Goal: Information Seeking & Learning: Learn about a topic

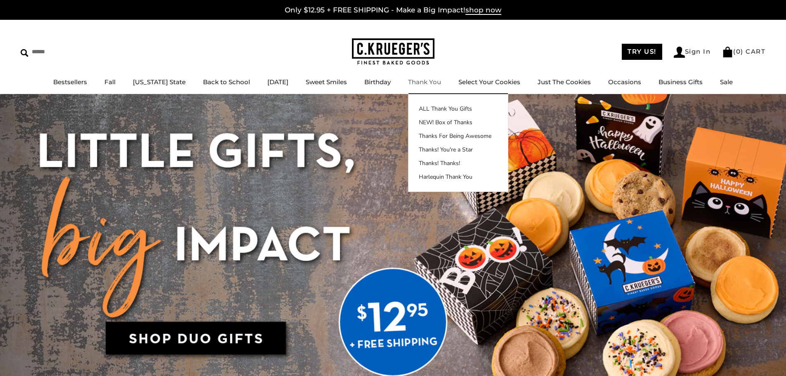
click at [424, 83] on link "Thank You" at bounding box center [424, 82] width 33 height 8
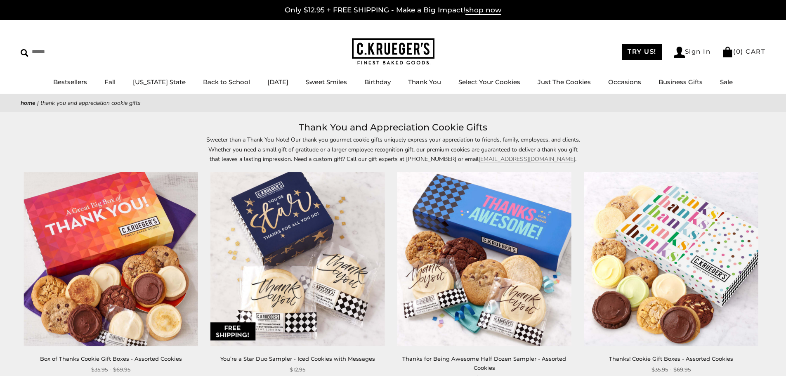
click at [99, 233] on img at bounding box center [111, 259] width 174 height 174
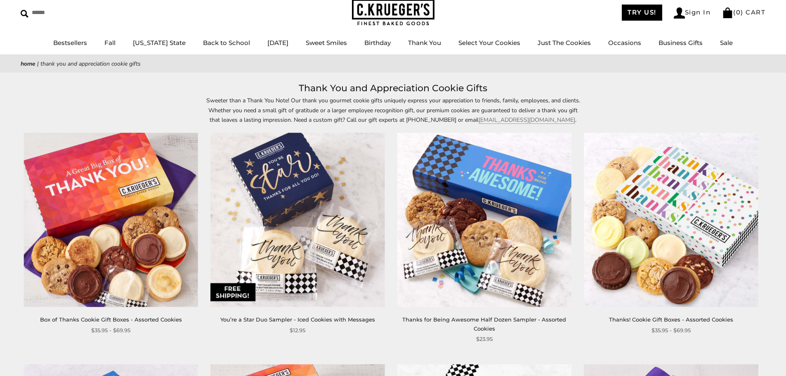
scroll to position [83, 0]
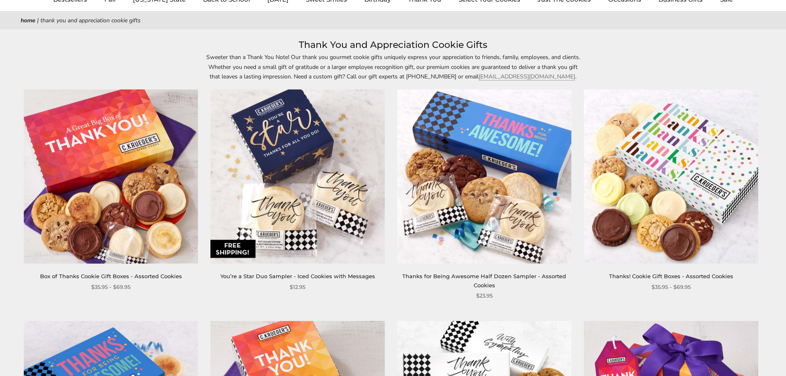
click at [299, 175] on img at bounding box center [297, 177] width 174 height 174
click at [478, 183] on img at bounding box center [484, 177] width 174 height 174
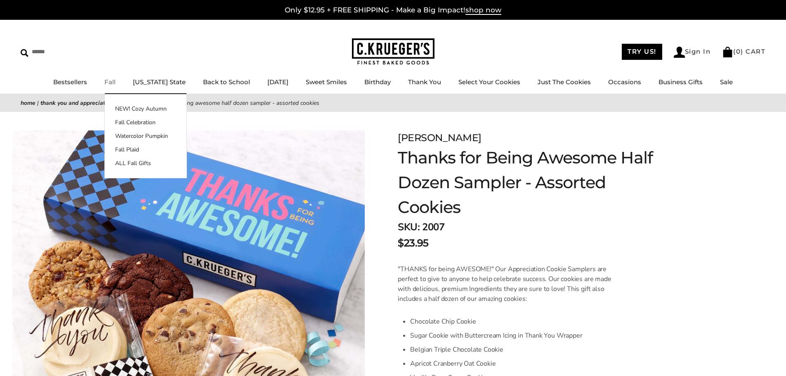
click at [112, 80] on link "Fall" at bounding box center [109, 82] width 11 height 8
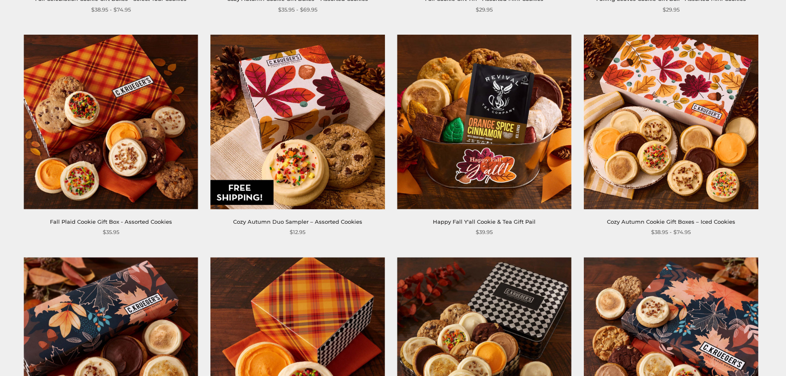
scroll to position [371, 0]
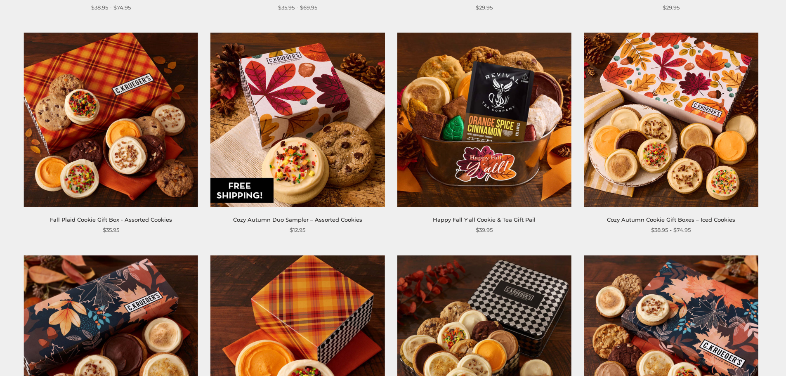
click at [680, 105] on img at bounding box center [671, 120] width 174 height 174
click at [315, 118] on img at bounding box center [297, 120] width 174 height 174
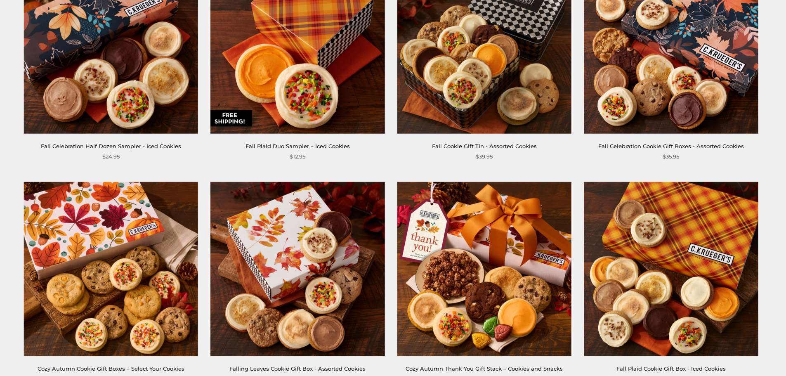
scroll to position [743, 0]
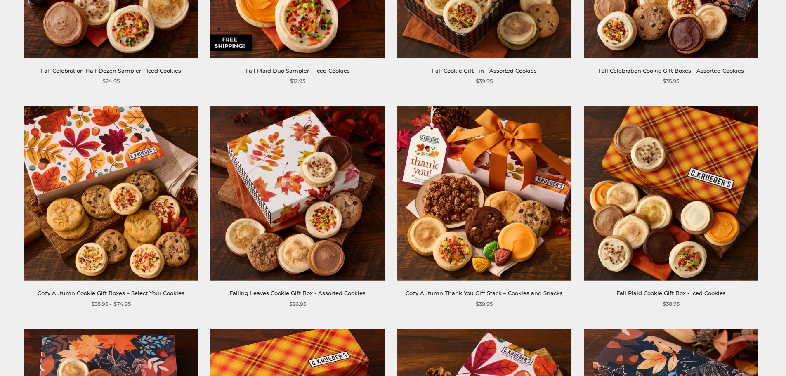
click at [483, 201] on img at bounding box center [484, 193] width 174 height 174
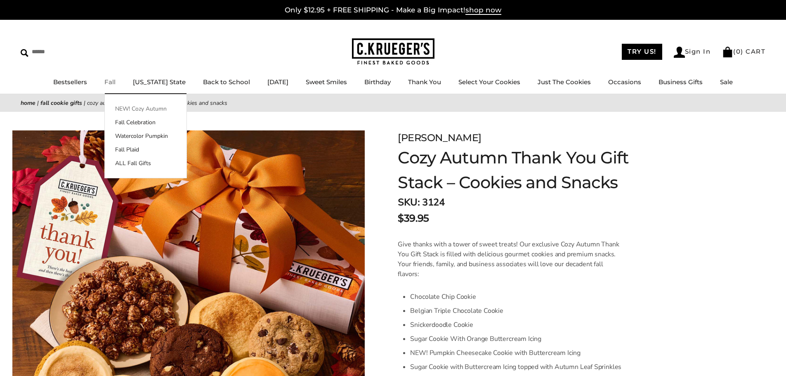
click at [125, 111] on link "NEW! Cozy Autumn" at bounding box center [146, 108] width 82 height 9
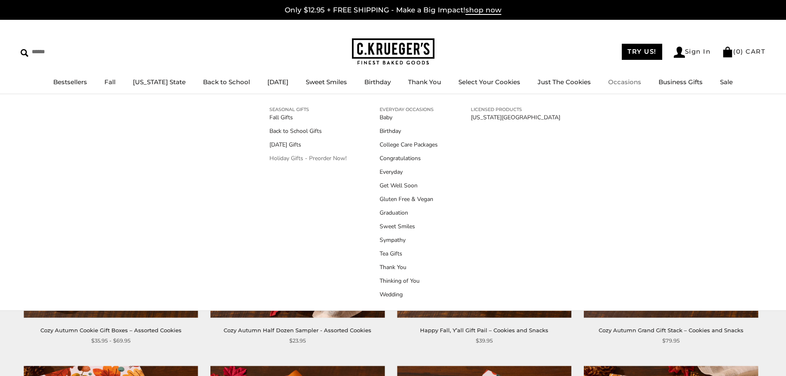
click at [287, 157] on link "Holiday Gifts - Preorder Now!" at bounding box center [307, 158] width 77 height 9
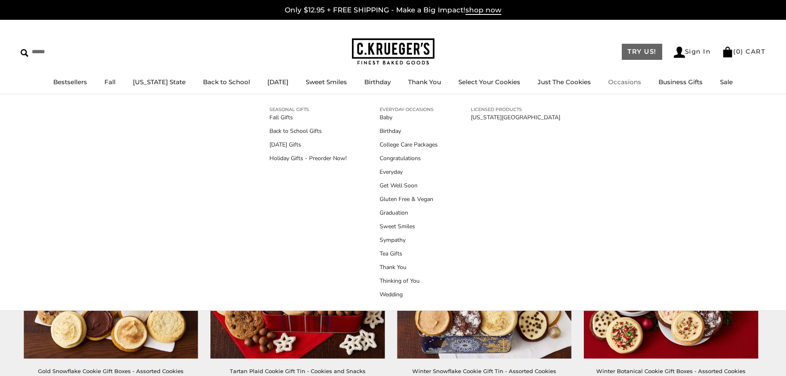
click at [640, 55] on link "TRY US!" at bounding box center [642, 52] width 40 height 16
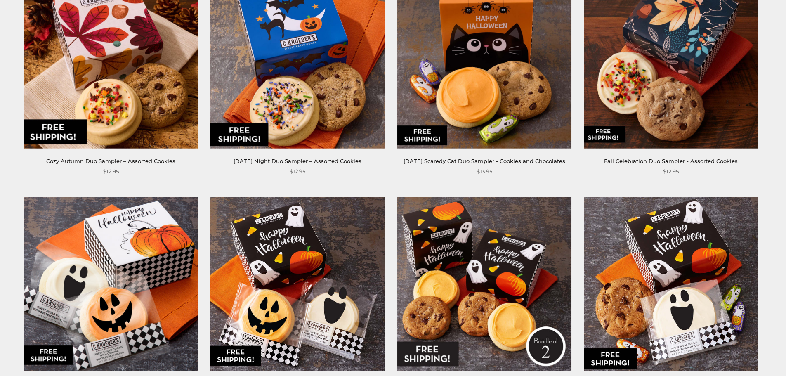
scroll to position [83, 0]
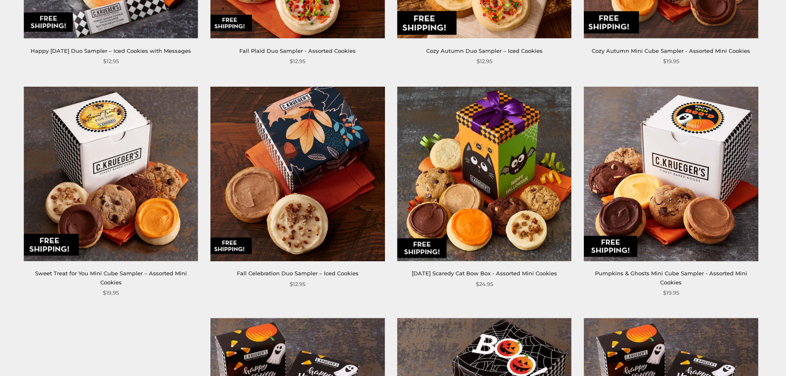
scroll to position [702, 0]
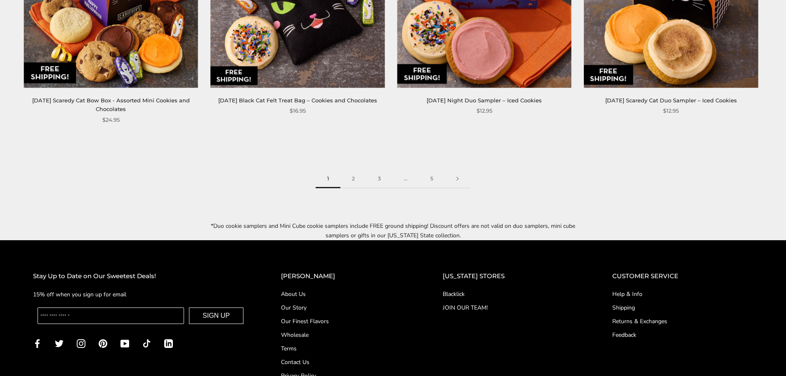
scroll to position [1463, 0]
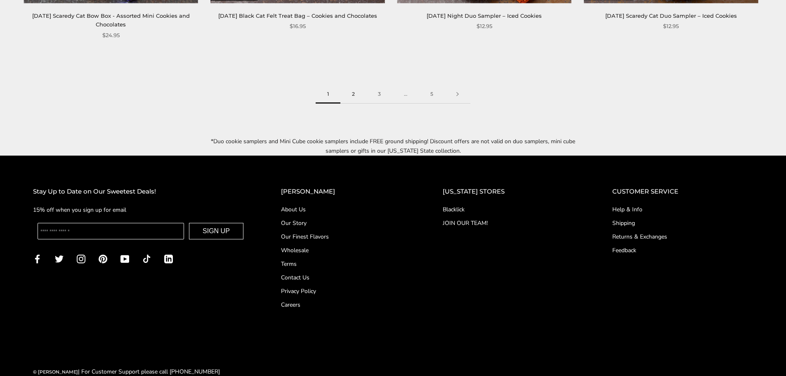
click at [352, 85] on link "2" at bounding box center [353, 94] width 26 height 19
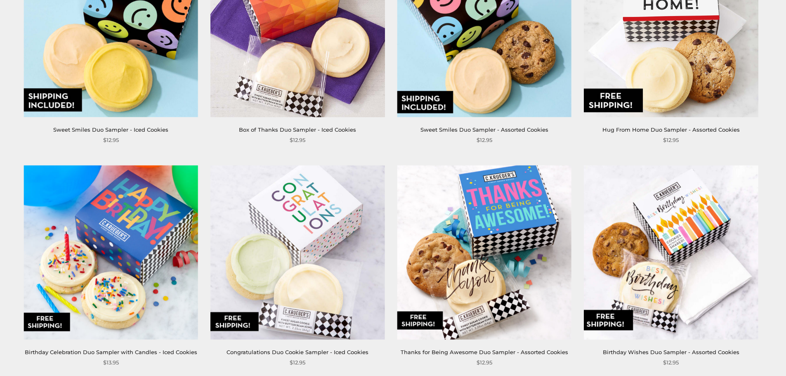
scroll to position [619, 0]
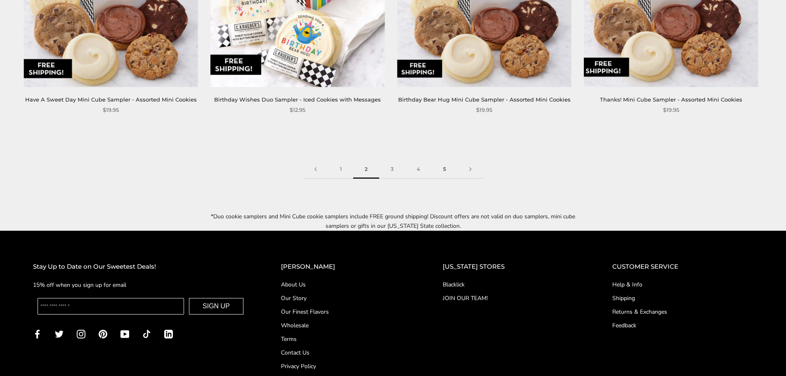
scroll to position [1455, 0]
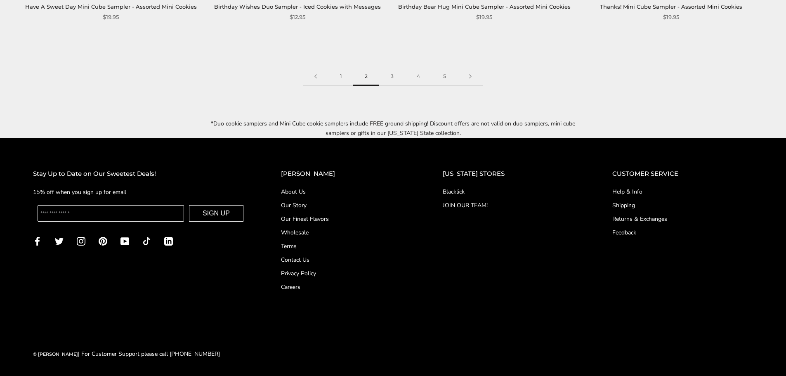
click at [342, 80] on link "1" at bounding box center [340, 76] width 25 height 19
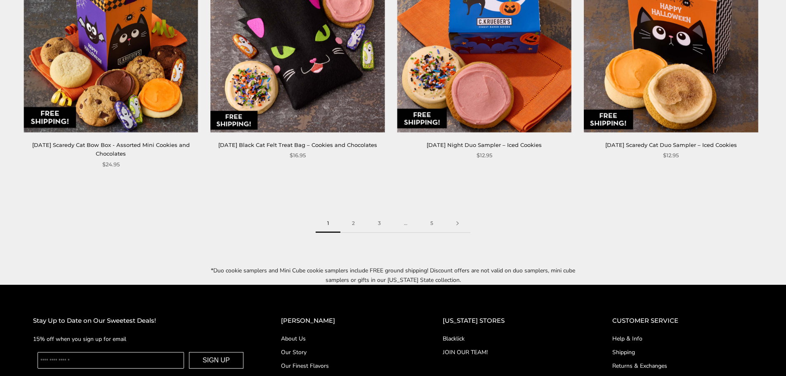
scroll to position [1362, 0]
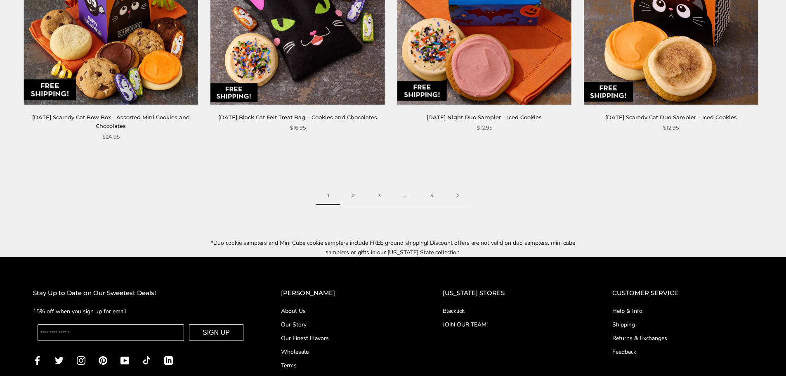
click at [353, 187] on link "2" at bounding box center [353, 196] width 26 height 19
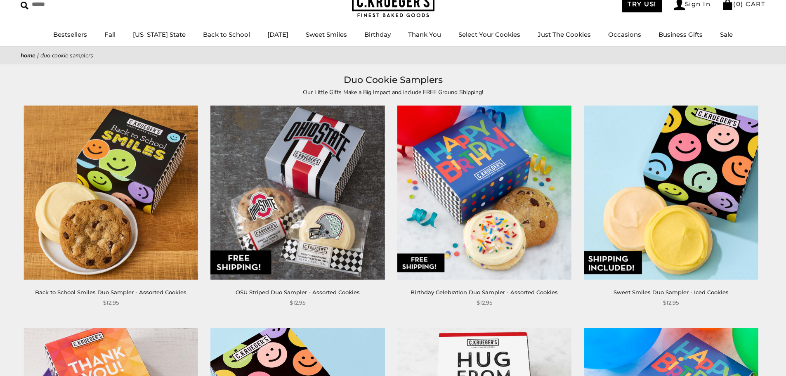
scroll to position [41, 0]
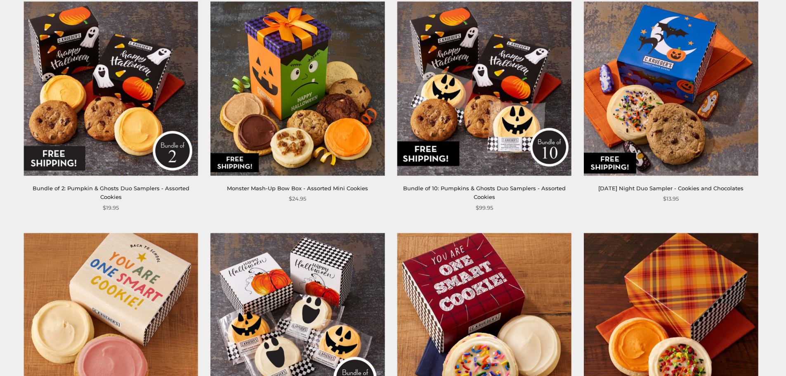
scroll to position [165, 0]
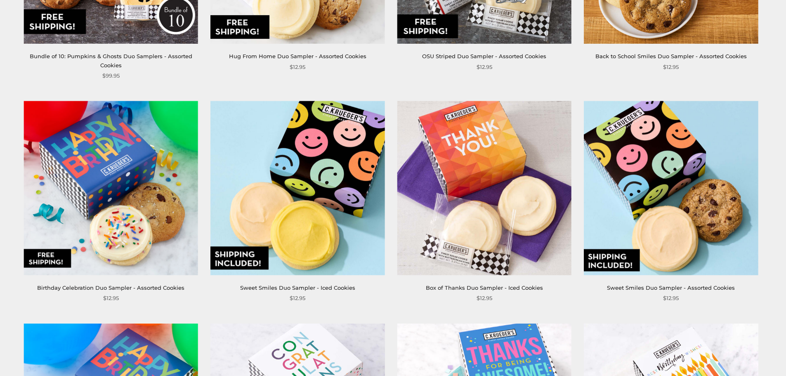
scroll to position [949, 0]
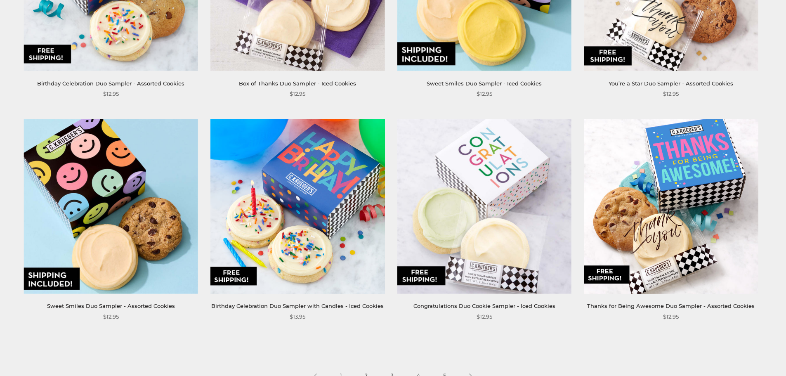
scroll to position [1197, 0]
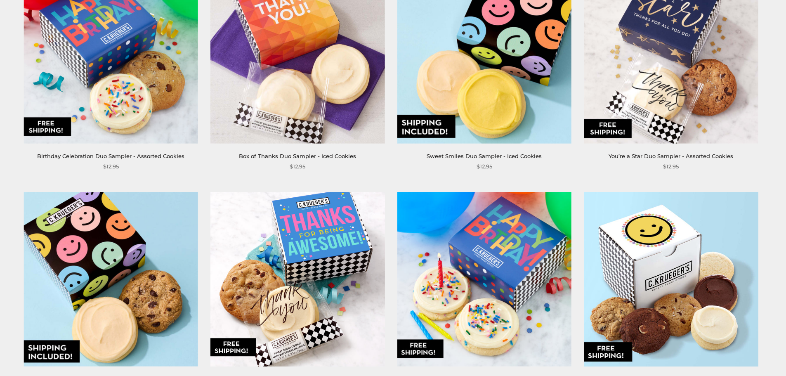
scroll to position [1114, 0]
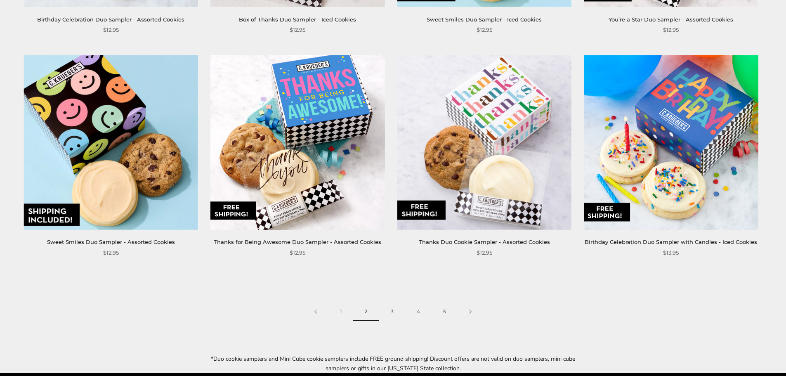
scroll to position [1320, 0]
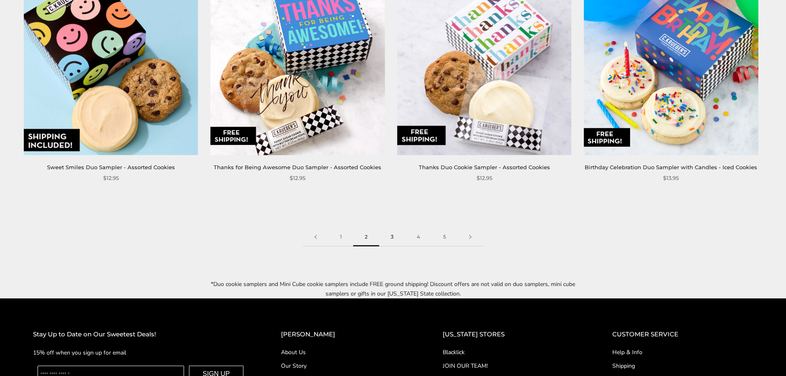
click at [394, 228] on link "3" at bounding box center [392, 237] width 26 height 19
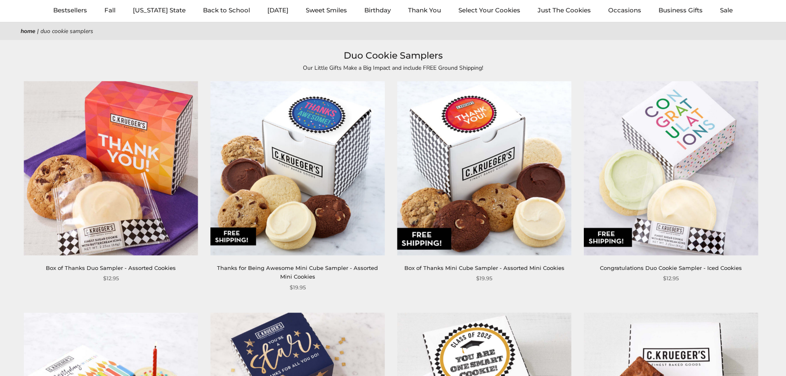
scroll to position [83, 0]
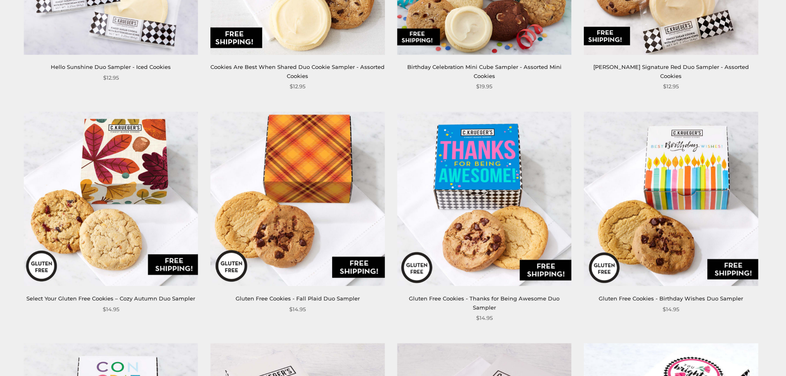
scroll to position [1238, 0]
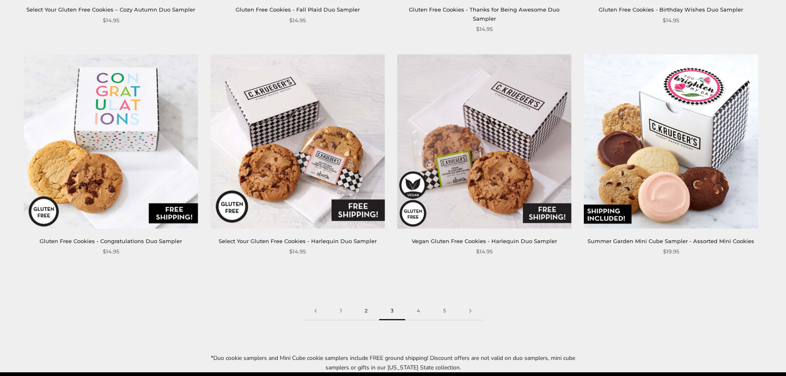
click at [369, 306] on link "2" at bounding box center [366, 311] width 26 height 19
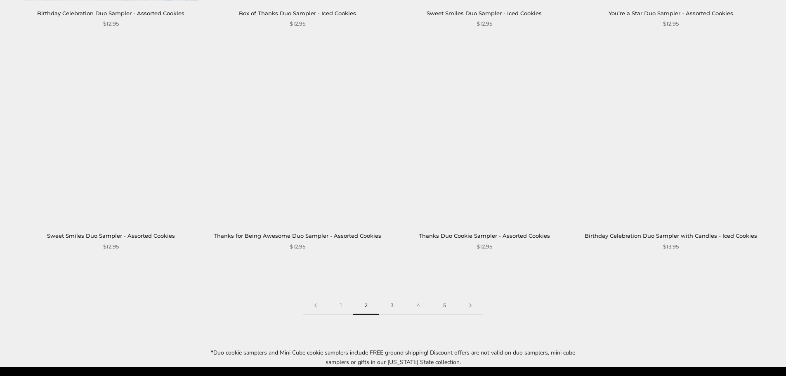
scroll to position [1362, 0]
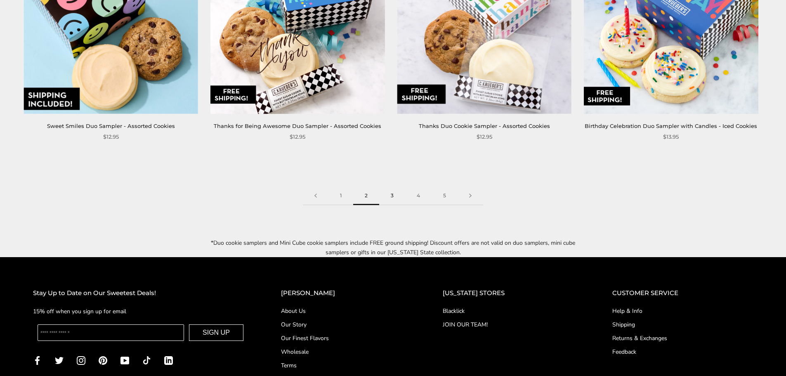
click at [392, 187] on link "3" at bounding box center [392, 196] width 26 height 19
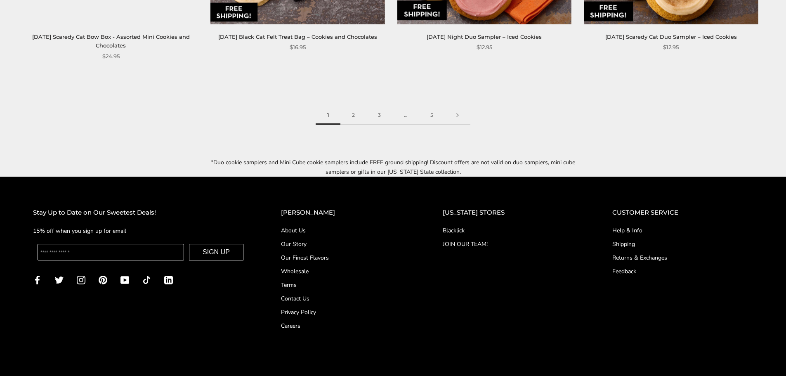
scroll to position [1444, 0]
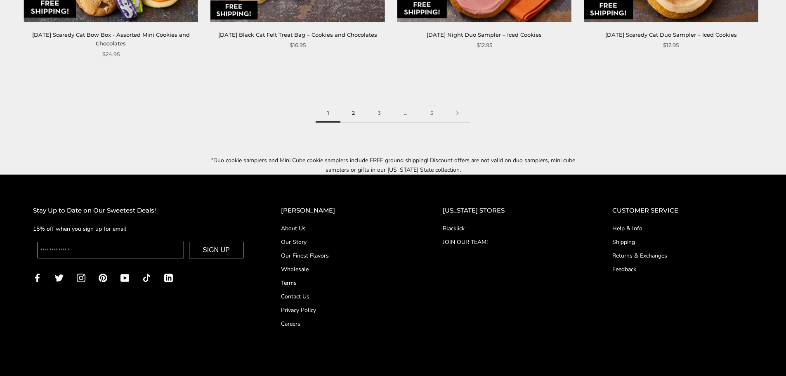
click at [358, 104] on link "2" at bounding box center [353, 113] width 26 height 19
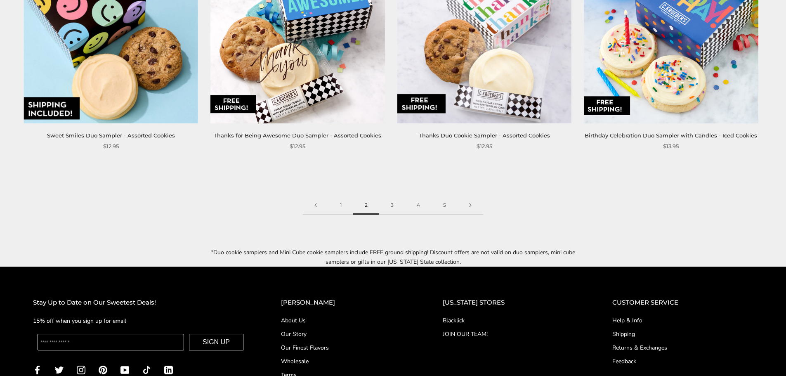
scroll to position [1362, 0]
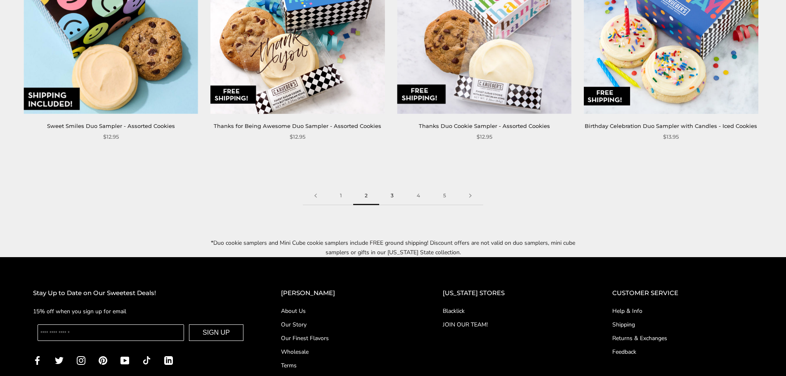
click at [392, 187] on link "3" at bounding box center [392, 196] width 26 height 19
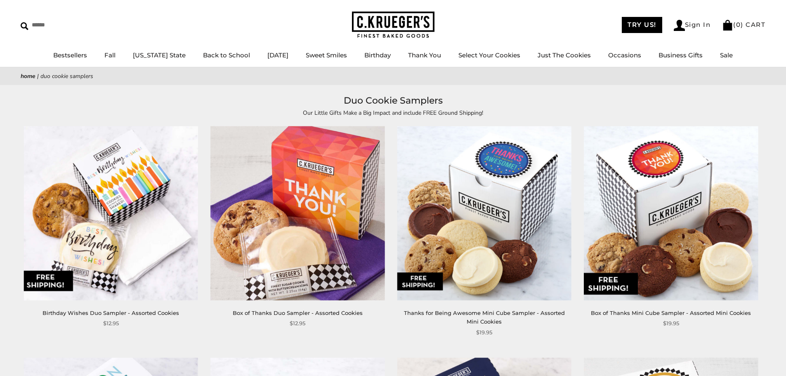
scroll to position [41, 0]
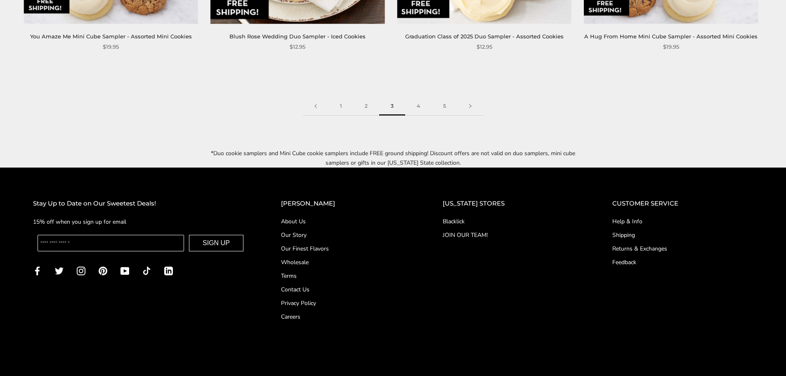
scroll to position [1444, 0]
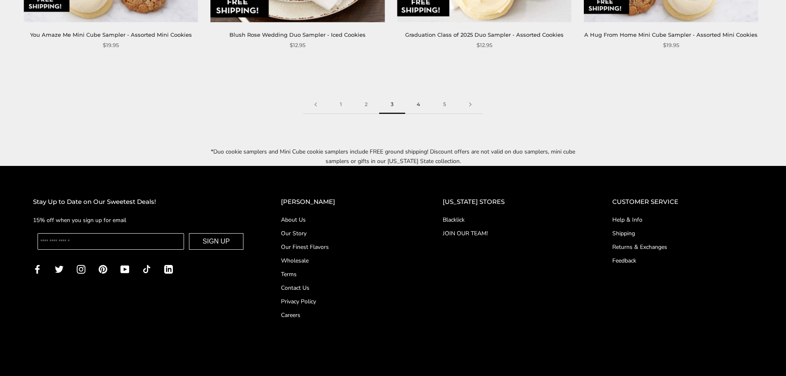
click at [424, 105] on link "4" at bounding box center [418, 104] width 26 height 19
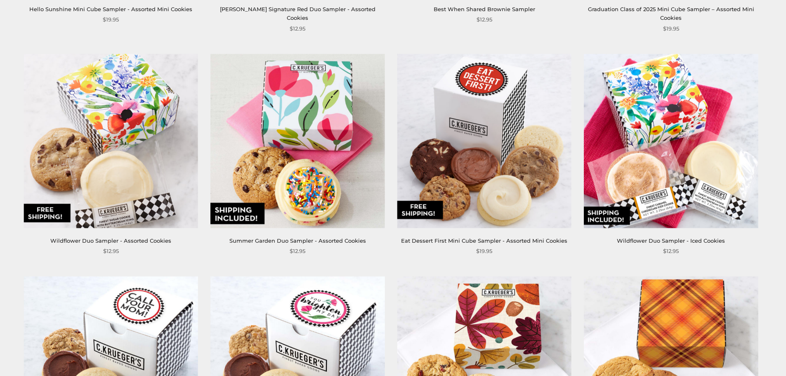
scroll to position [330, 0]
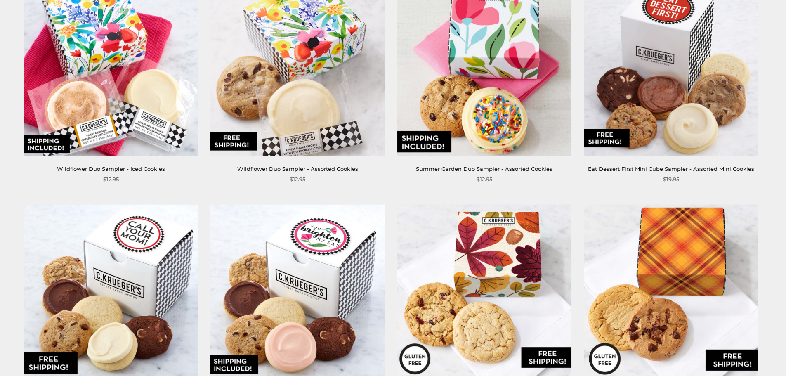
scroll to position [330, 0]
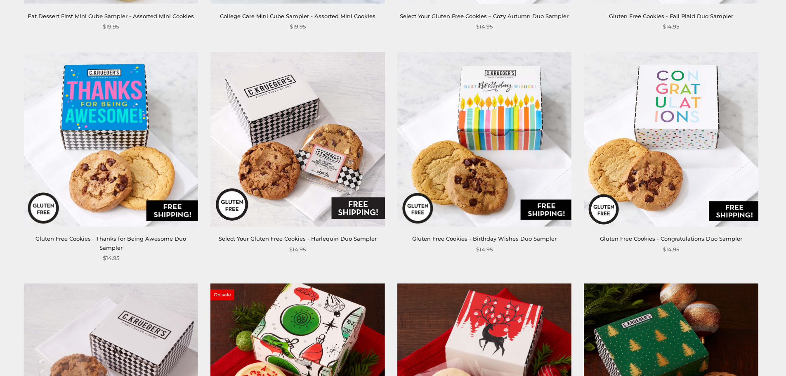
scroll to position [784, 0]
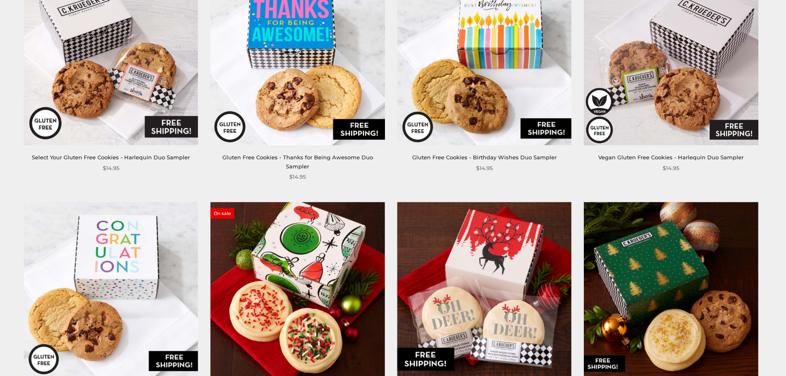
scroll to position [990, 0]
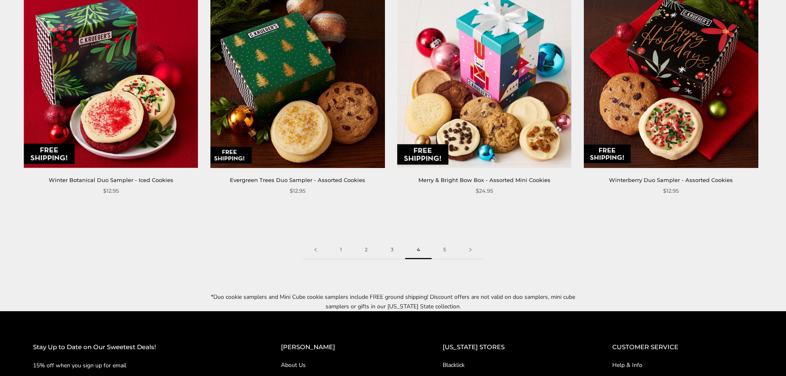
scroll to position [1320, 0]
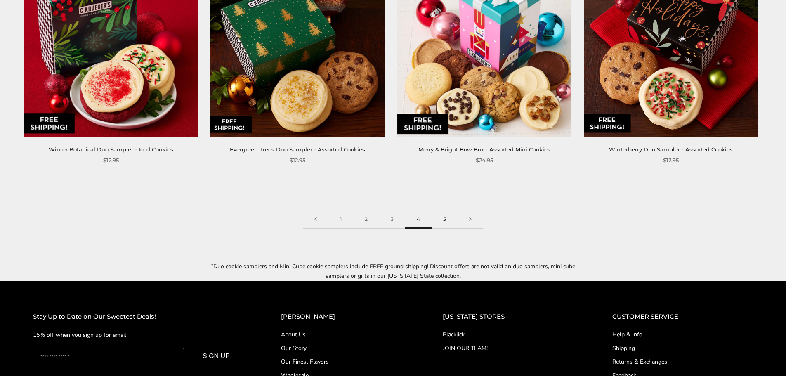
click at [444, 210] on link "5" at bounding box center [445, 219] width 26 height 19
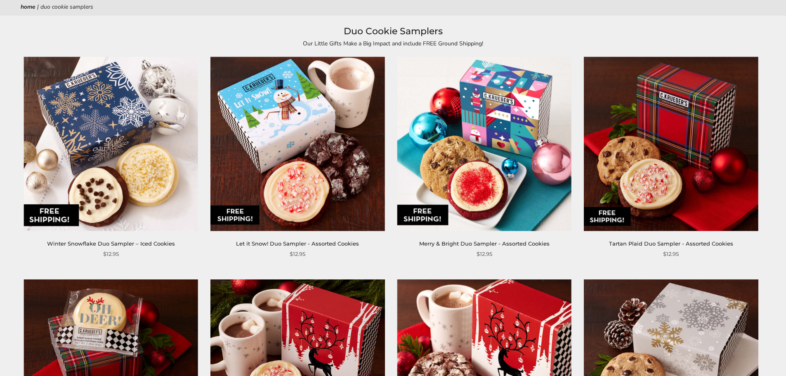
scroll to position [83, 0]
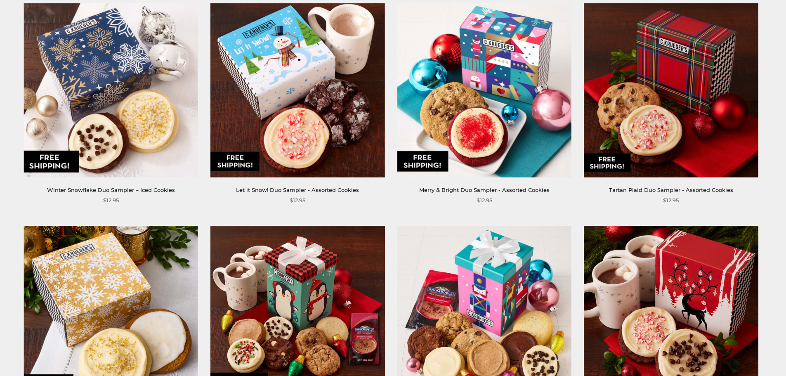
scroll to position [41, 0]
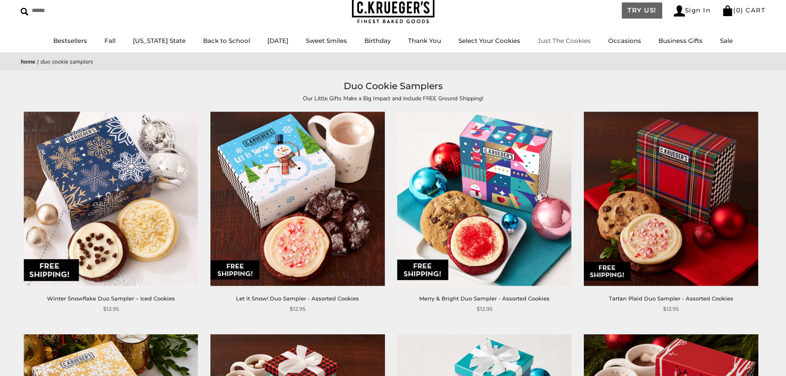
click at [624, 11] on link "TRY US!" at bounding box center [642, 10] width 40 height 16
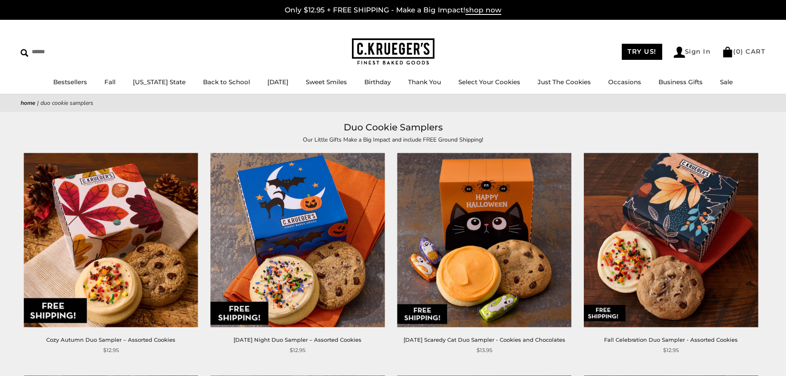
click at [500, 125] on h1 "Duo Cookie Samplers" at bounding box center [393, 127] width 720 height 15
click at [552, 128] on h1 "Duo Cookie Samplers" at bounding box center [393, 127] width 720 height 15
drag, startPoint x: 364, startPoint y: 128, endPoint x: 462, endPoint y: 120, distance: 98.5
click at [462, 120] on h1 "Duo Cookie Samplers" at bounding box center [393, 127] width 720 height 15
click at [541, 132] on h1 "Duo Cookie Samplers" at bounding box center [393, 127] width 720 height 15
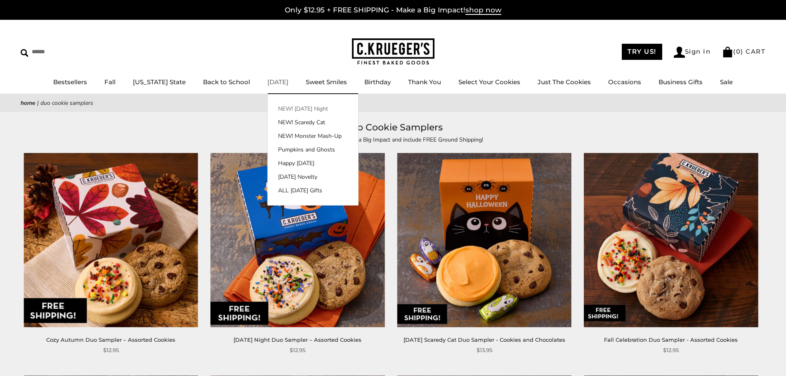
click at [293, 112] on link "NEW! [DATE] Night" at bounding box center [313, 108] width 90 height 9
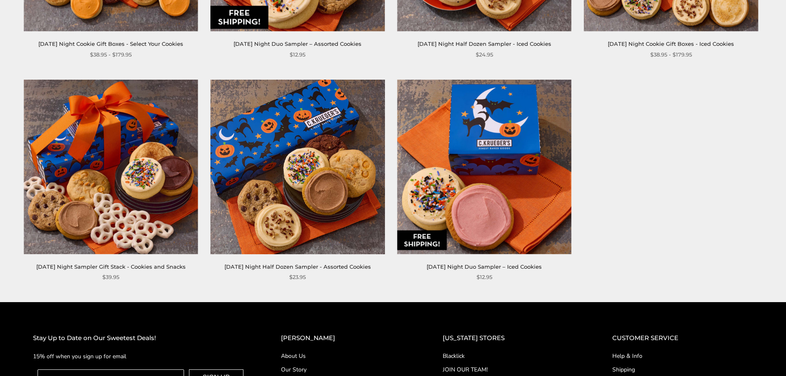
scroll to position [536, 0]
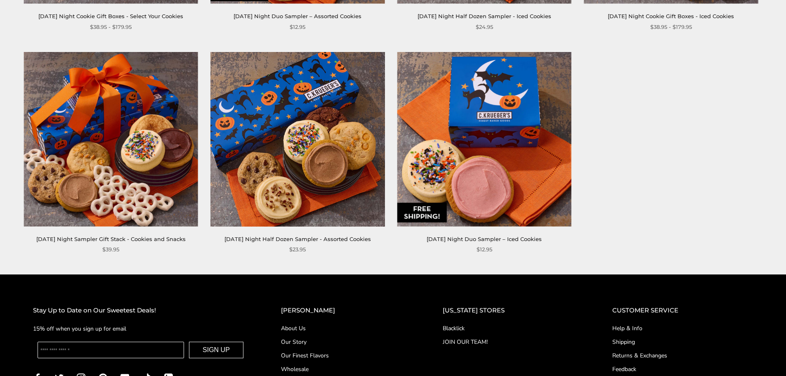
click at [313, 123] on img at bounding box center [297, 139] width 174 height 174
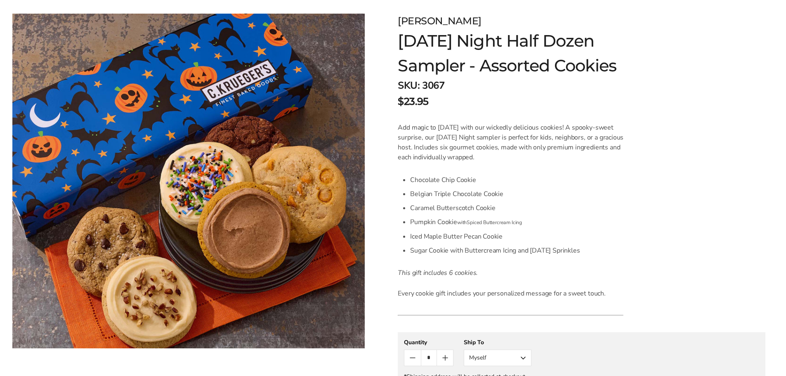
scroll to position [124, 0]
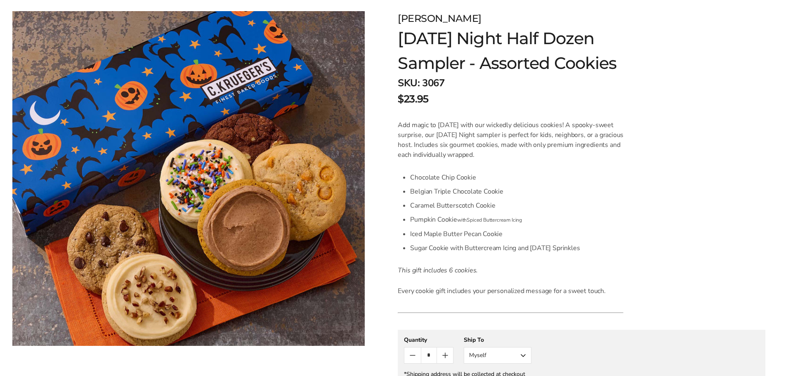
scroll to position [124, 0]
